Goal: Check status: Verify the current state of an ongoing process or item

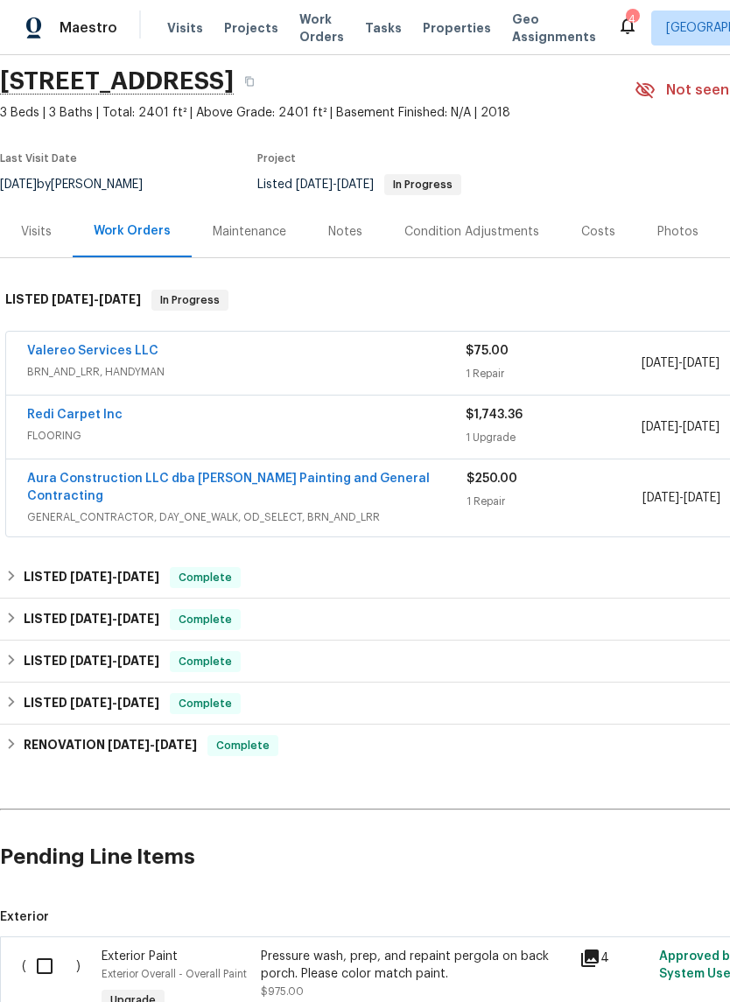
scroll to position [61, 0]
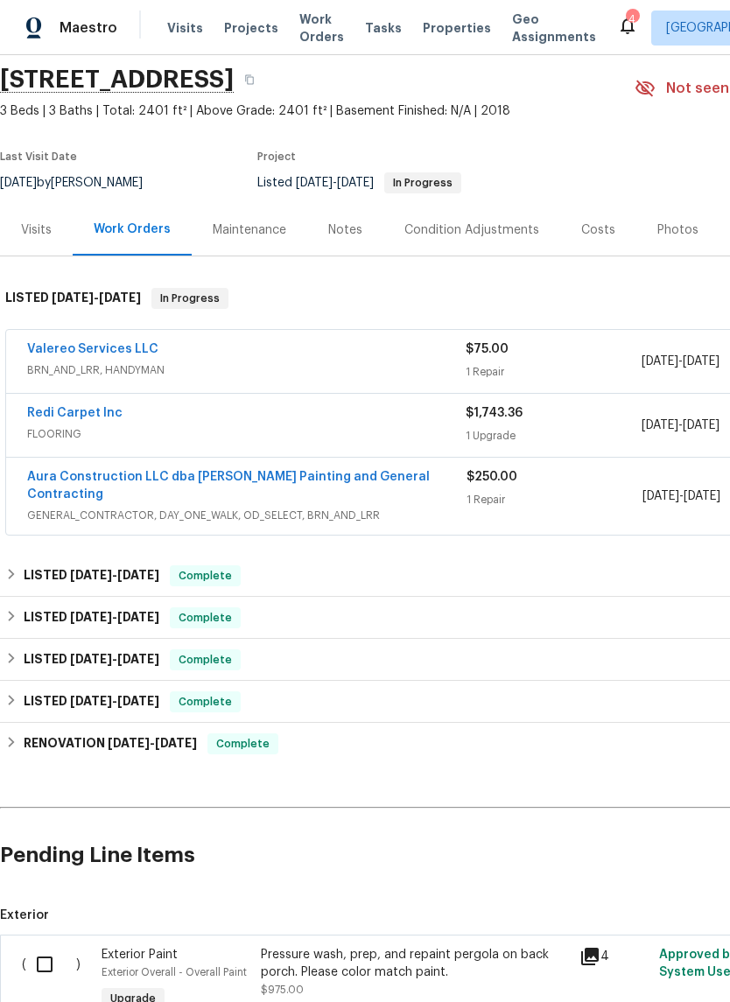
click at [121, 353] on link "Valereo Services LLC" at bounding box center [92, 349] width 131 height 12
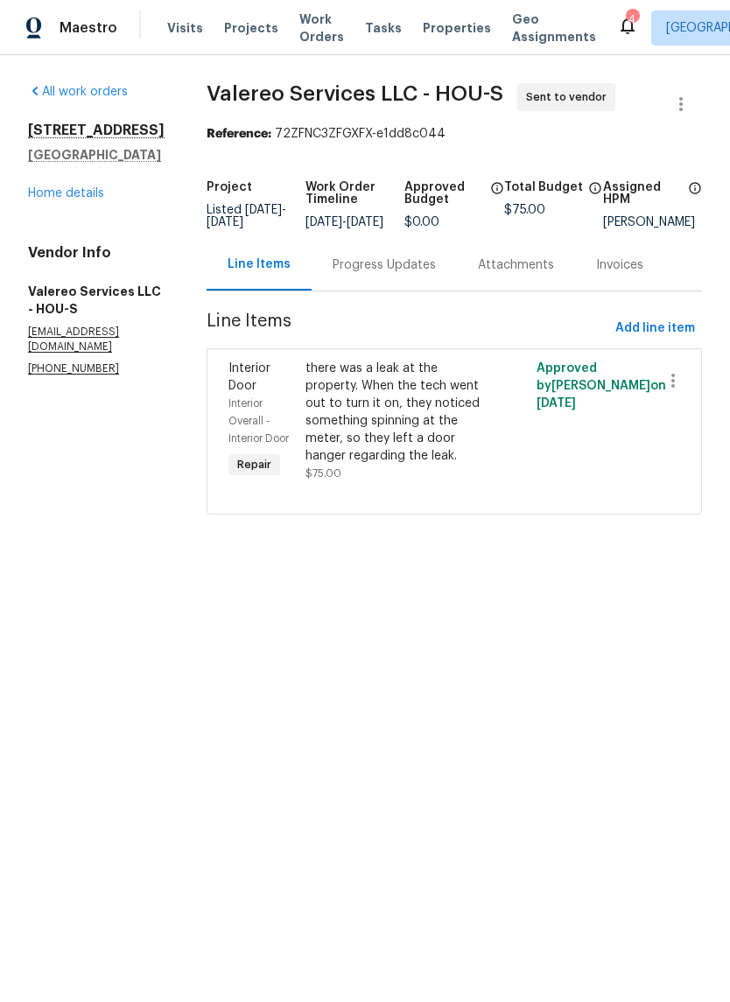
click at [85, 200] on link "Home details" at bounding box center [66, 193] width 76 height 12
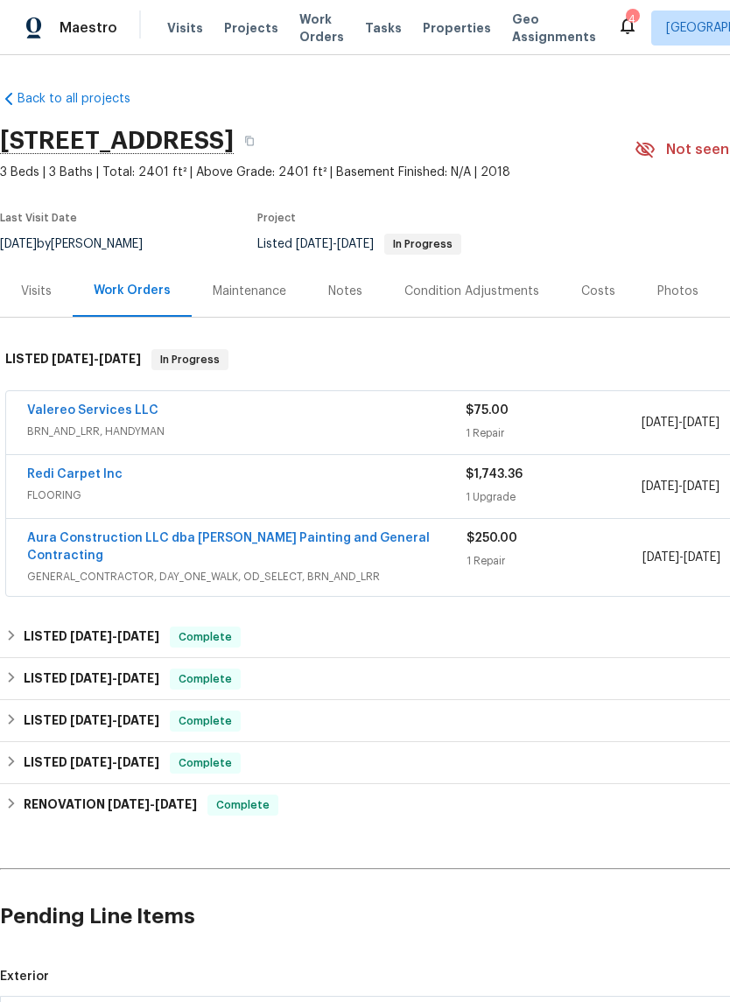
click at [104, 473] on link "Redi Carpet Inc" at bounding box center [74, 474] width 95 height 12
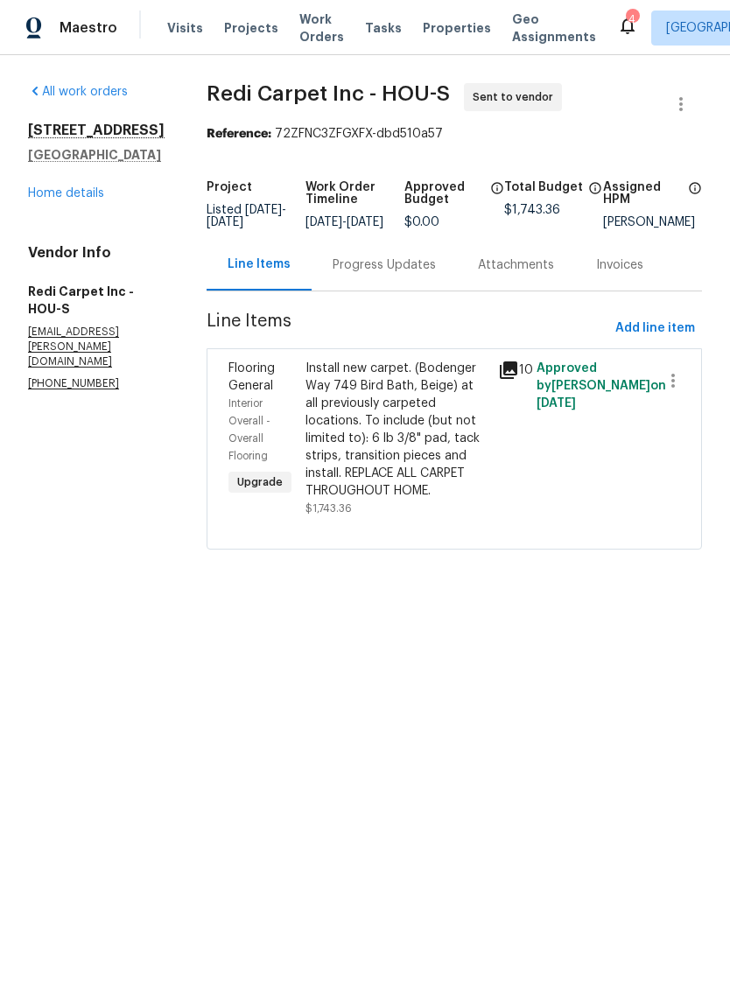
click at [416, 274] on div "Progress Updates" at bounding box center [384, 266] width 103 height 18
